Goal: Transaction & Acquisition: Purchase product/service

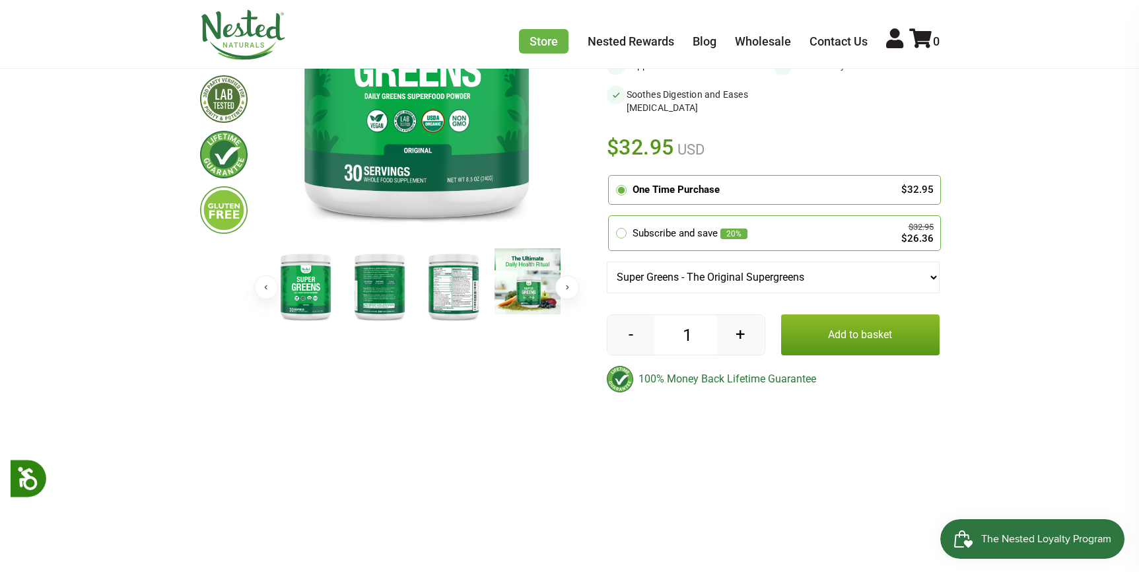
click at [824, 346] on button "Add to basket" at bounding box center [860, 334] width 158 height 41
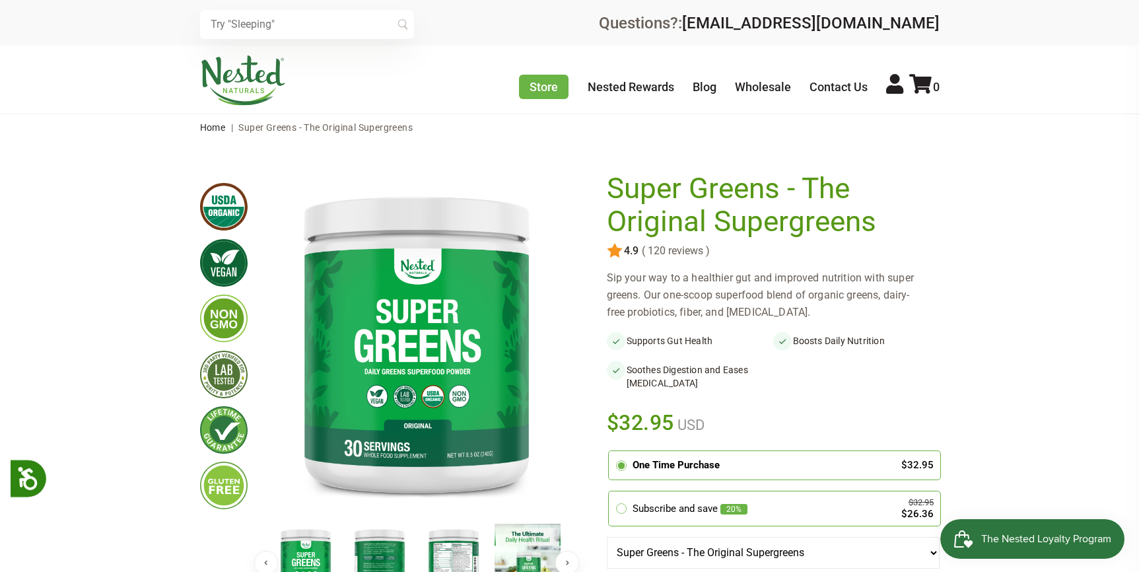
scroll to position [330, 0]
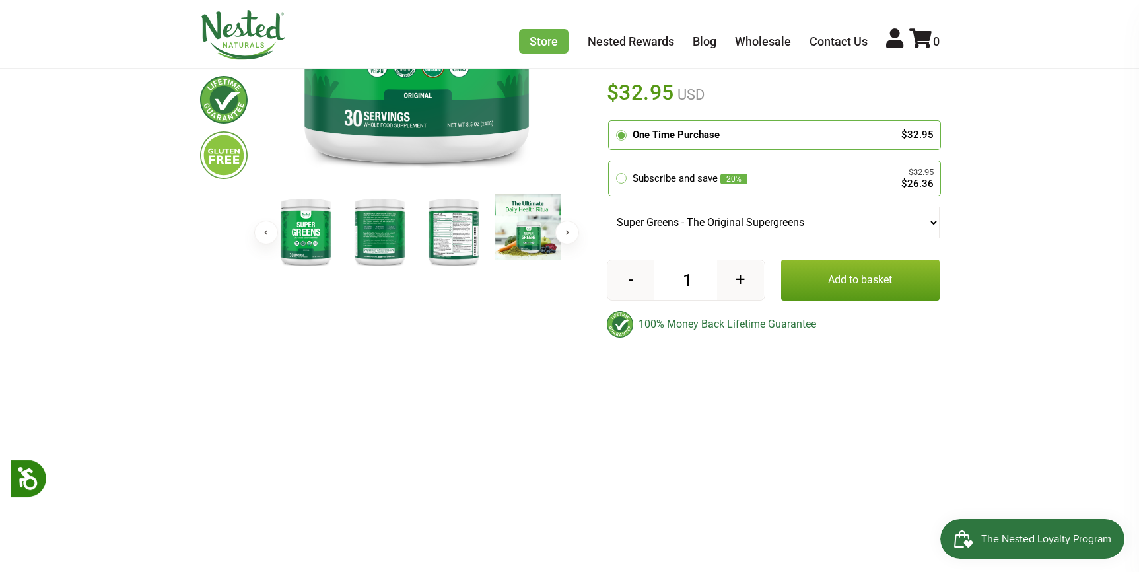
click at [839, 276] on button "Add to basket" at bounding box center [860, 279] width 158 height 41
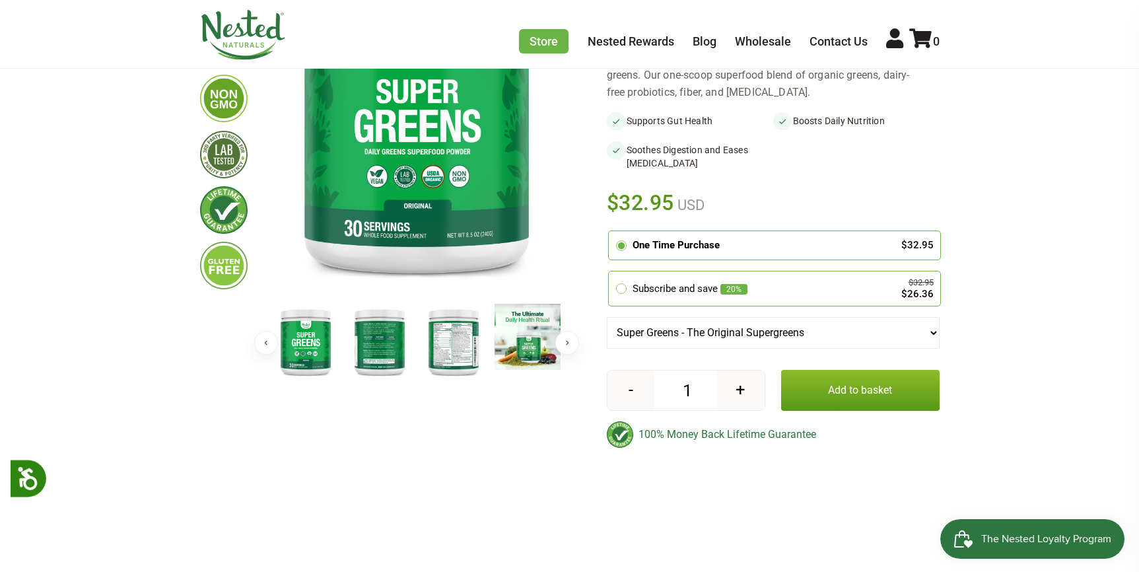
click at [821, 380] on button "Add to basket" at bounding box center [860, 390] width 158 height 41
